Goal: Information Seeking & Learning: Learn about a topic

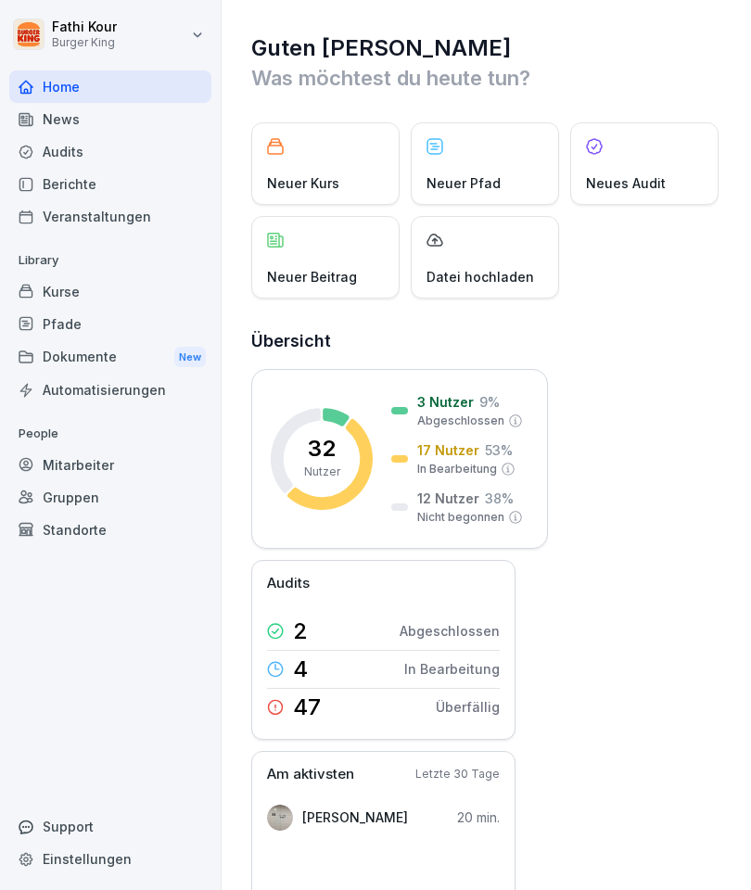
click at [98, 109] on div "News" at bounding box center [110, 119] width 202 height 32
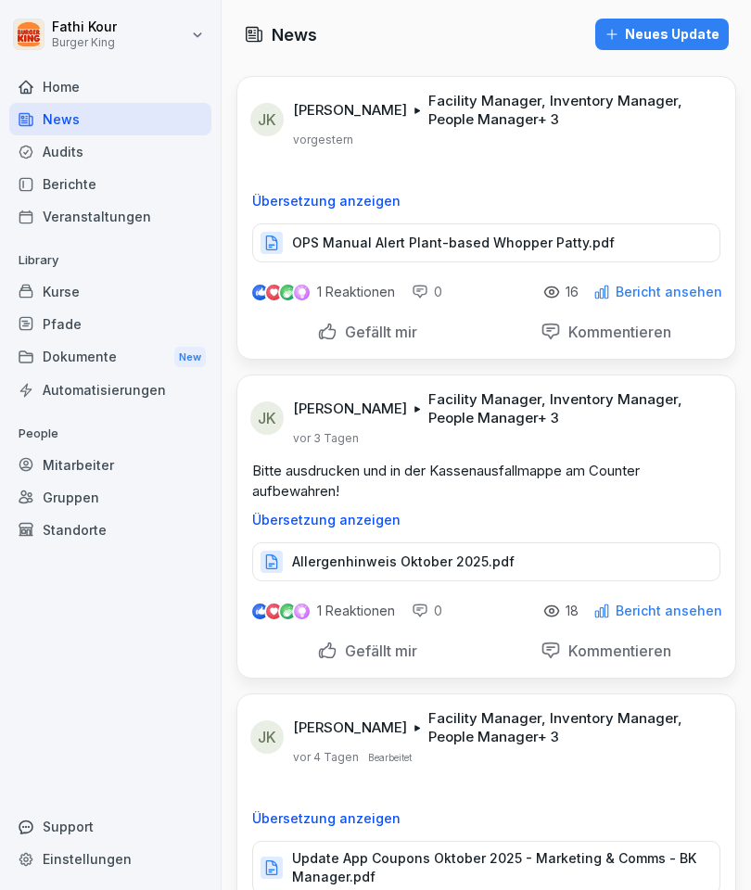
click at [520, 245] on p "OPS Manual Alert Plant-based Whopper Patty.pdf" at bounding box center [453, 243] width 322 height 19
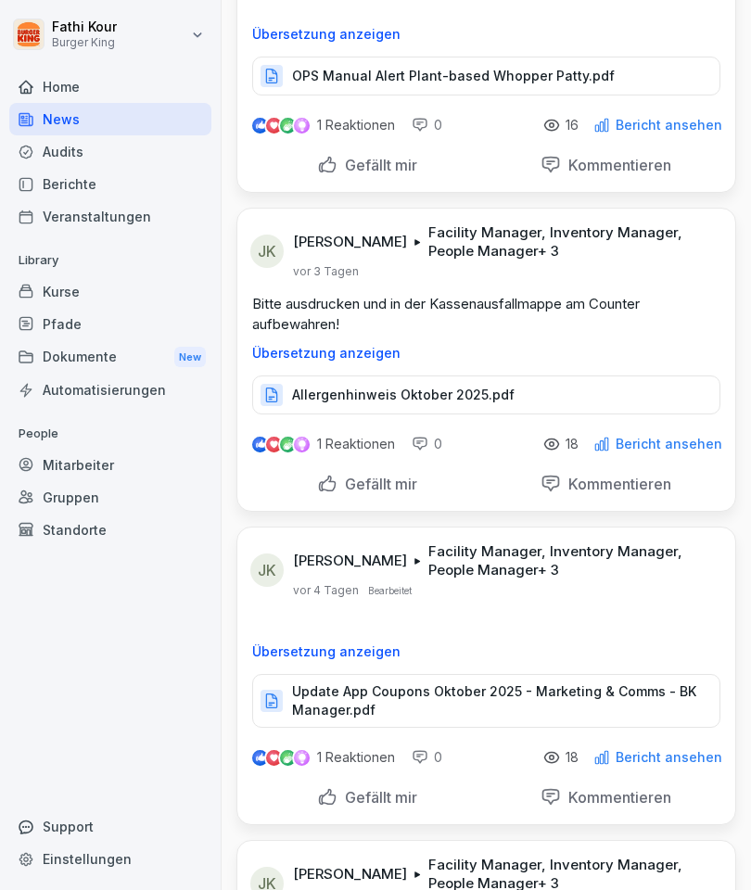
scroll to position [168, 0]
click at [425, 402] on p "Allergenhinweis Oktober 2025.pdf" at bounding box center [403, 394] width 222 height 19
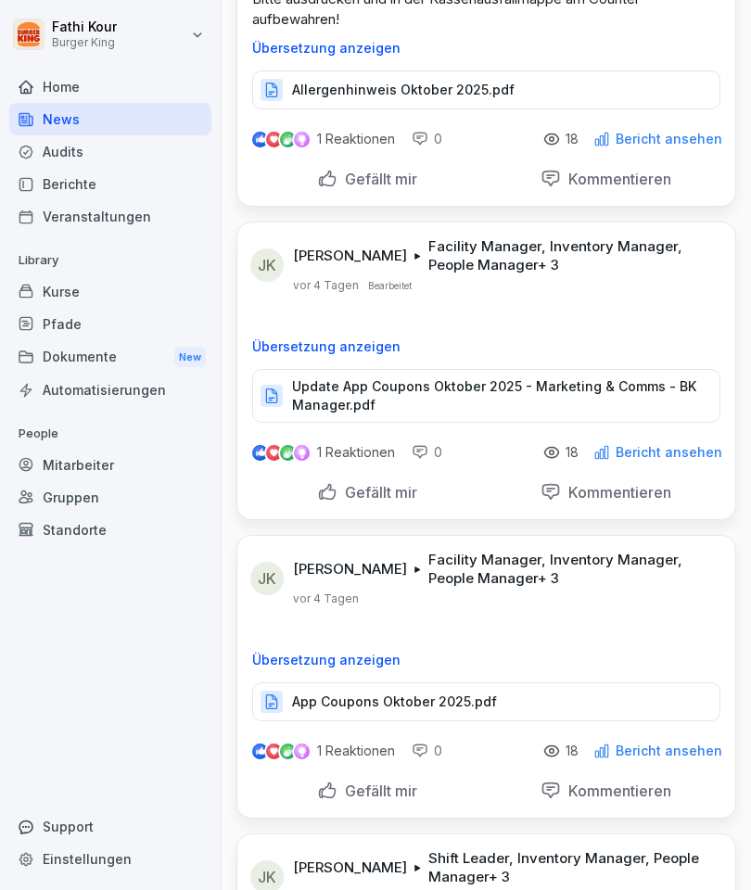
scroll to position [529, 0]
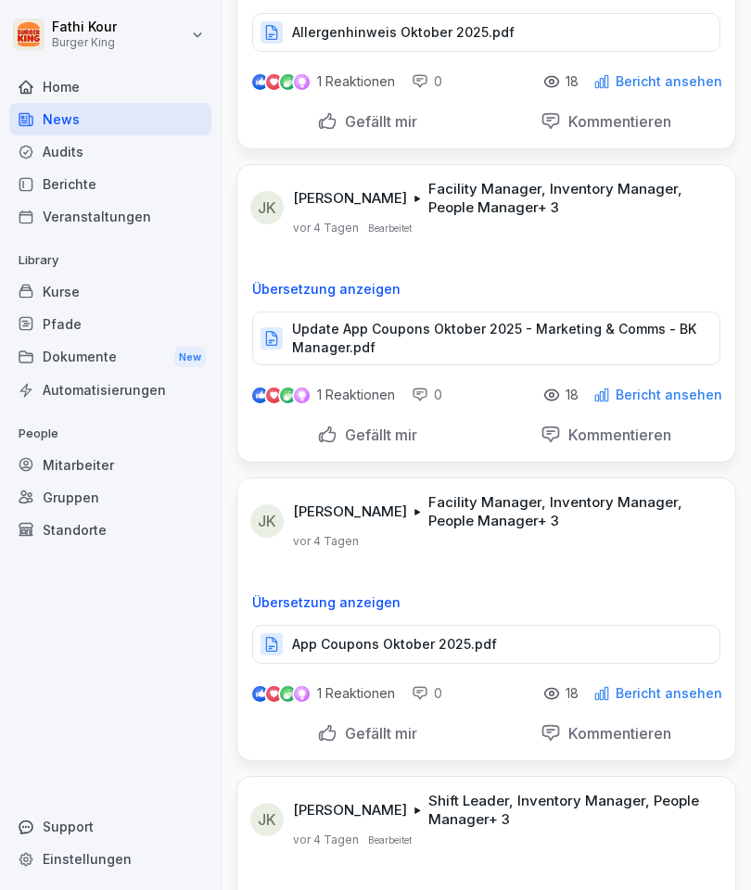
click at [481, 347] on p "Update App Coupons Oktober 2025 - Marketing & Comms - BK Manager.pdf" at bounding box center [496, 338] width 409 height 37
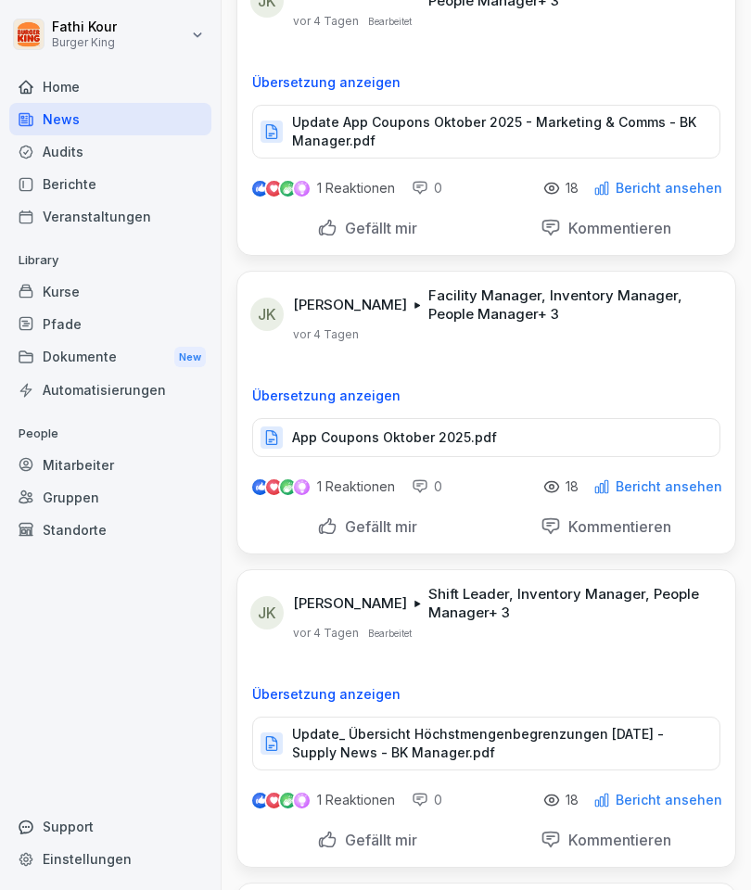
scroll to position [746, 0]
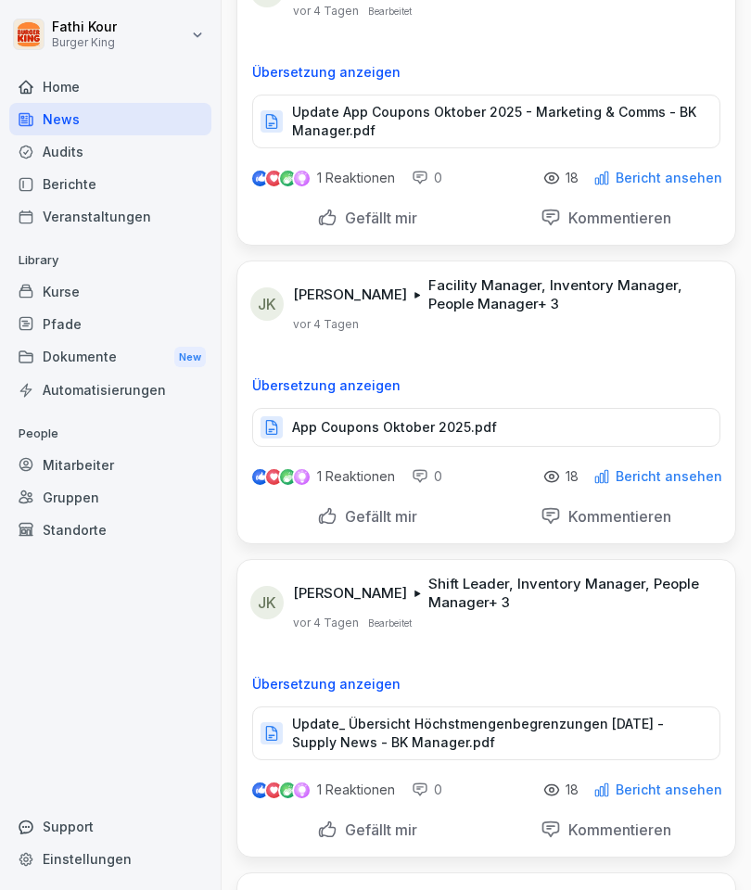
click at [410, 431] on p "App Coupons Oktober 2025.pdf" at bounding box center [394, 427] width 205 height 19
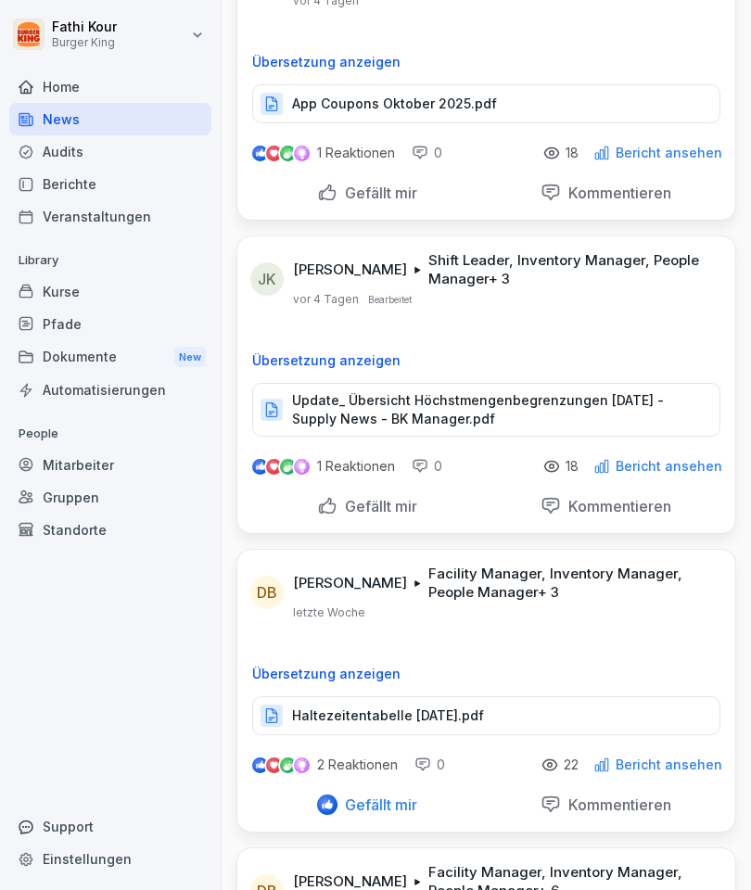
scroll to position [1072, 0]
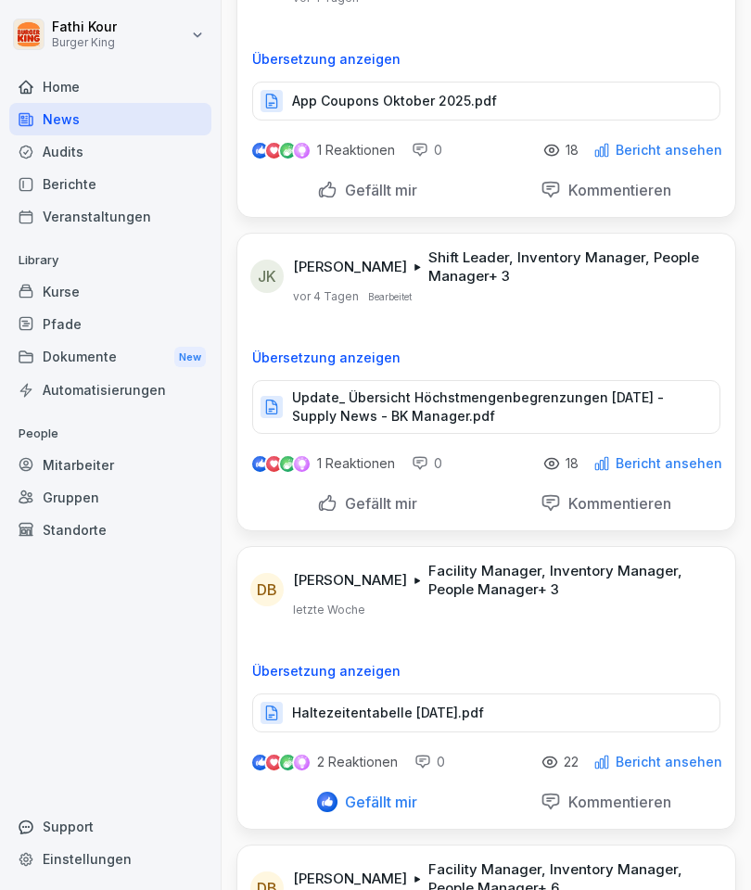
click at [446, 396] on p "Update_ Übersicht Höchstmengenbegrenzungen [DATE] - Supply News - BK Manager.pdf" at bounding box center [496, 406] width 409 height 37
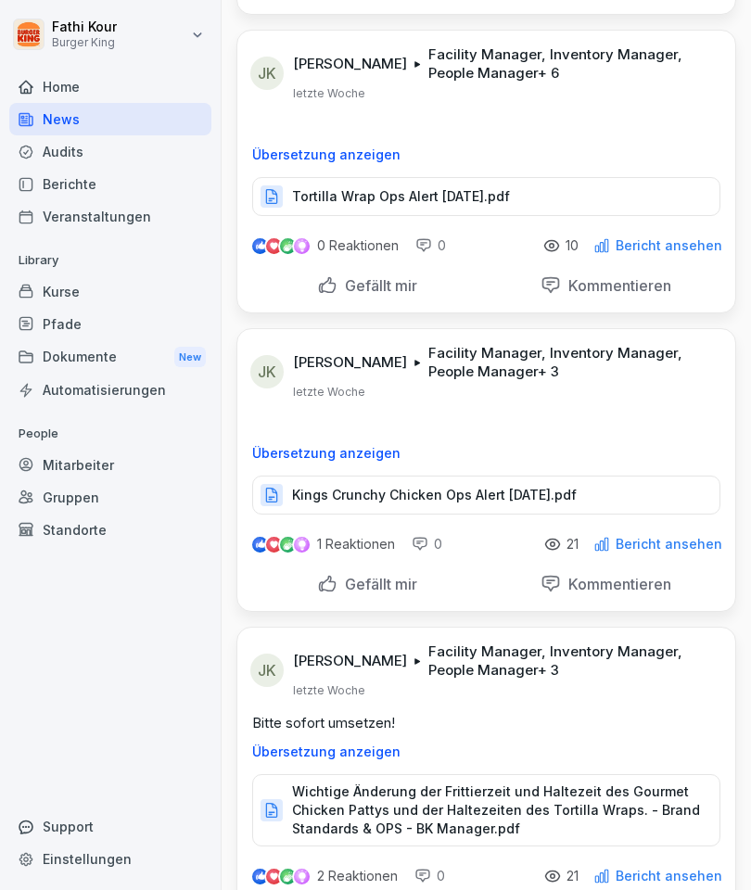
scroll to position [3081, 0]
click at [303, 200] on p "Tortilla Wrap Ops Alert [DATE].pdf" at bounding box center [401, 195] width 218 height 19
click at [99, 340] on div "Dokumente New" at bounding box center [110, 357] width 202 height 34
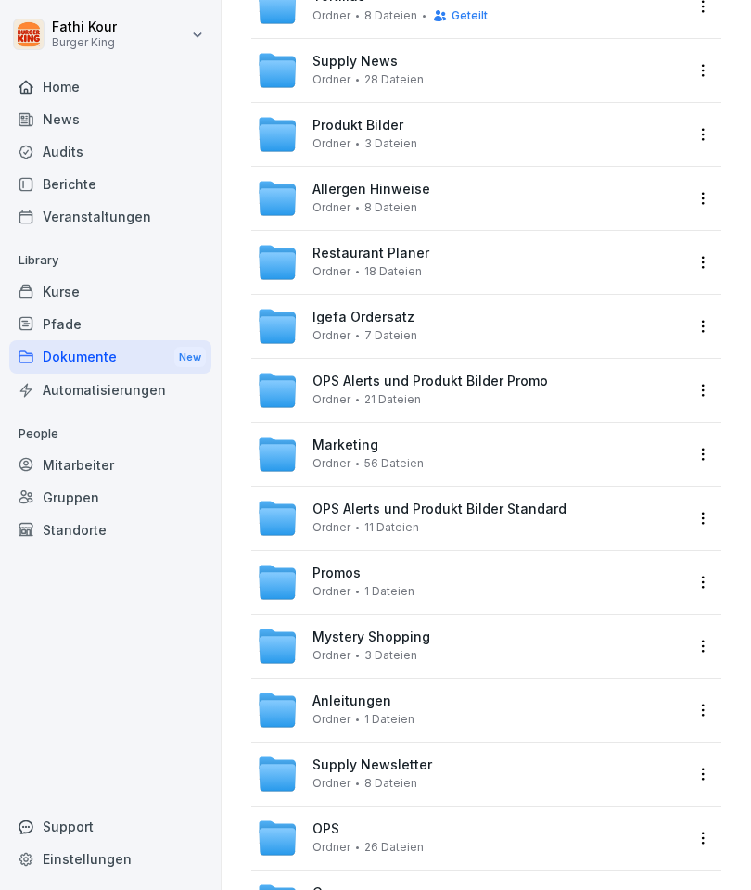
scroll to position [212, 0]
click at [362, 700] on span "Anleitungen" at bounding box center [351, 702] width 79 height 16
click at [338, 823] on span "OPS" at bounding box center [325, 830] width 27 height 16
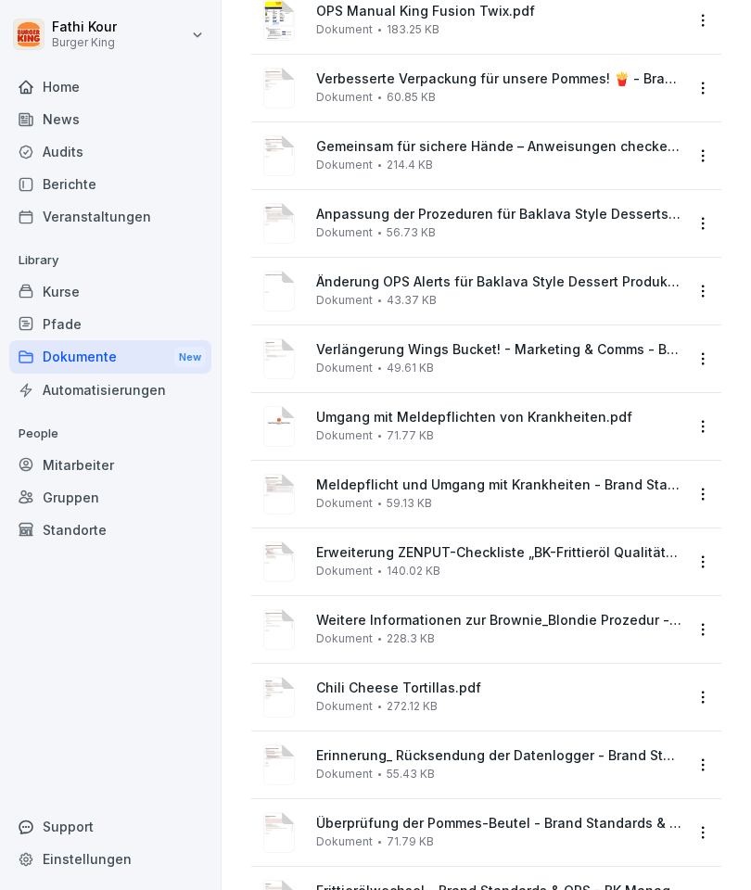
scroll to position [948, 0]
click at [385, 752] on span "Erinnerung_ Rücksendung der Datenlogger - Brand Standards & OPS - BK Manager.pdf" at bounding box center [499, 757] width 366 height 16
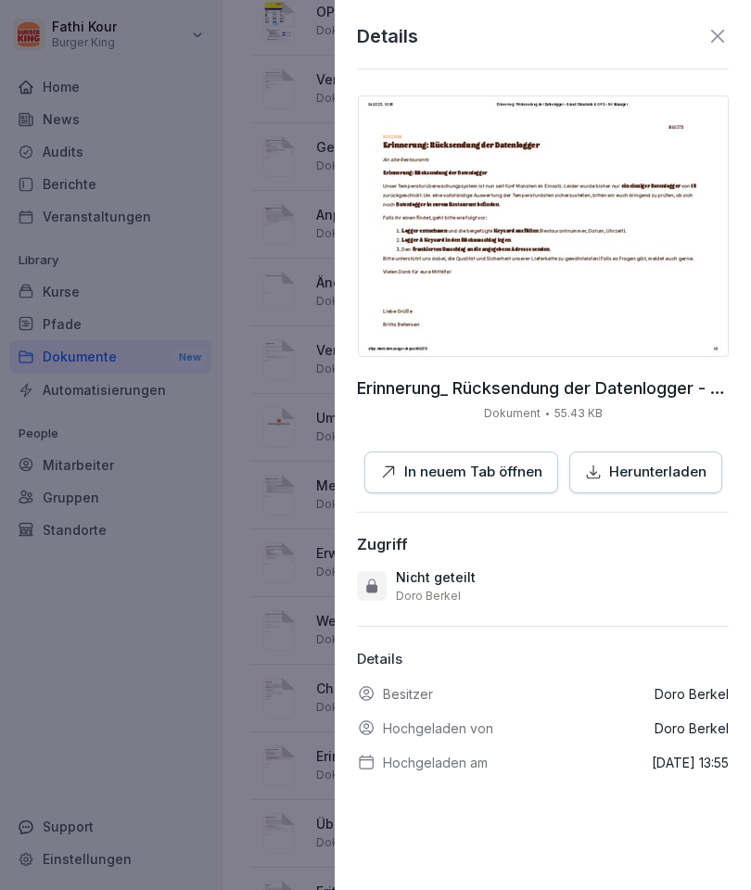
click at [189, 94] on div at bounding box center [375, 445] width 751 height 890
